Goal: Navigation & Orientation: Find specific page/section

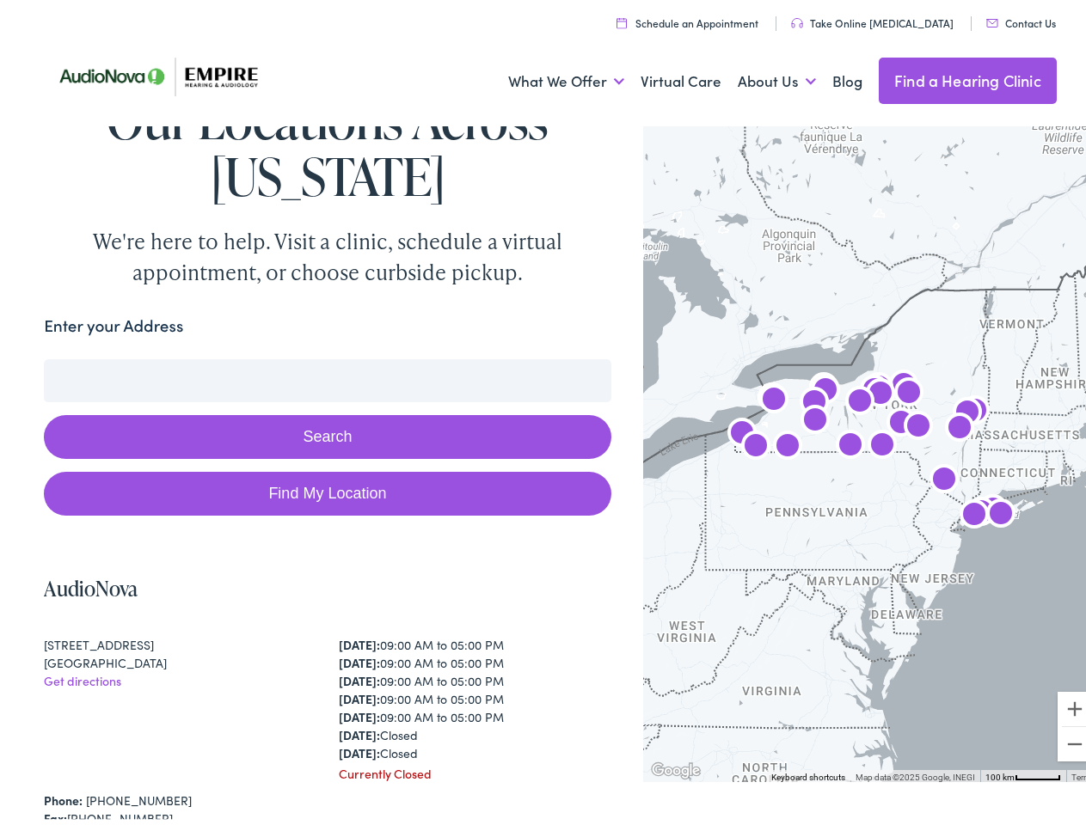
click at [542, 413] on button "Search" at bounding box center [327, 432] width 566 height 44
click at [550, 77] on link "What We Offer" at bounding box center [566, 77] width 116 height 64
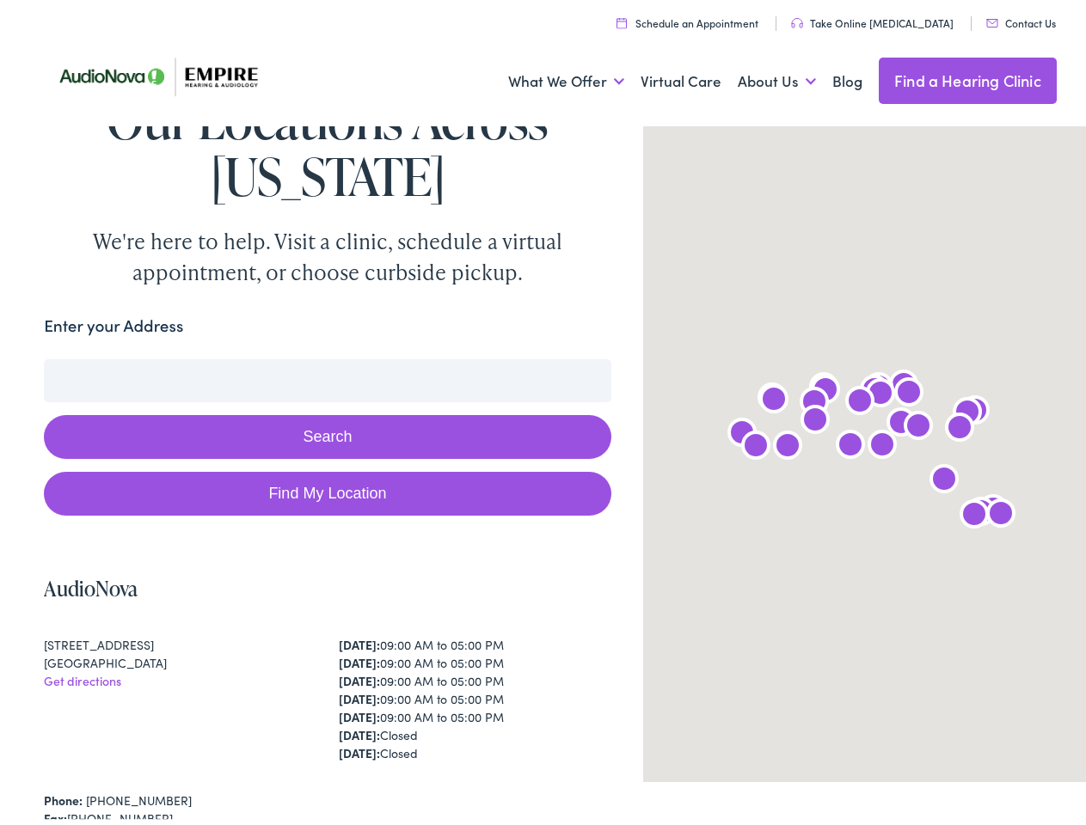
click at [758, 77] on link "About Us" at bounding box center [777, 77] width 78 height 64
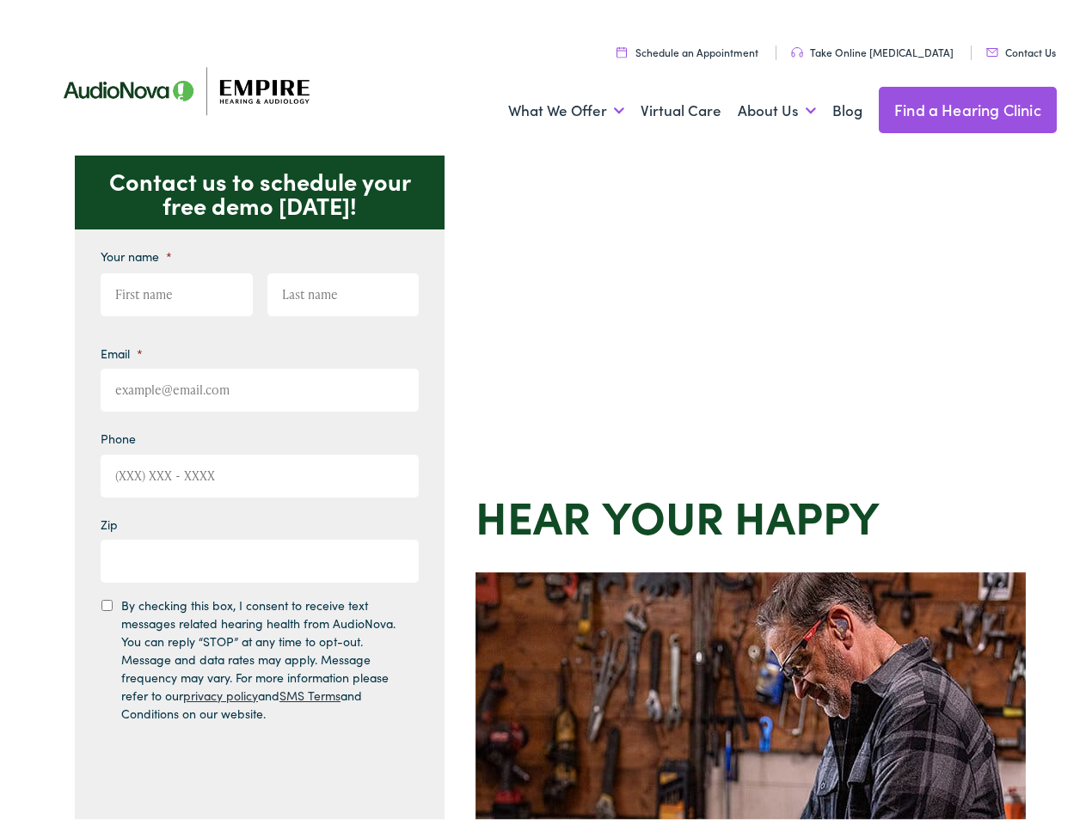
click at [542, 413] on div "Contact us to schedule your free demo [DATE]! Give us a call [PHONE_NUMBER] Ema…" at bounding box center [550, 748] width 1100 height 1196
click at [550, 106] on link "What We Offer" at bounding box center [566, 106] width 116 height 64
click at [758, 106] on link "About Us" at bounding box center [777, 106] width 78 height 64
